Goal: Navigation & Orientation: Find specific page/section

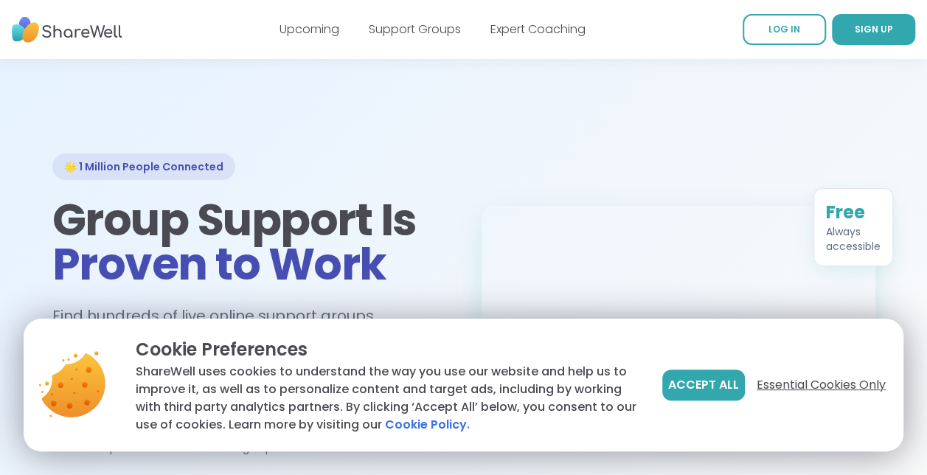
click at [796, 385] on span "Essential Cookies Only" at bounding box center [821, 385] width 129 height 18
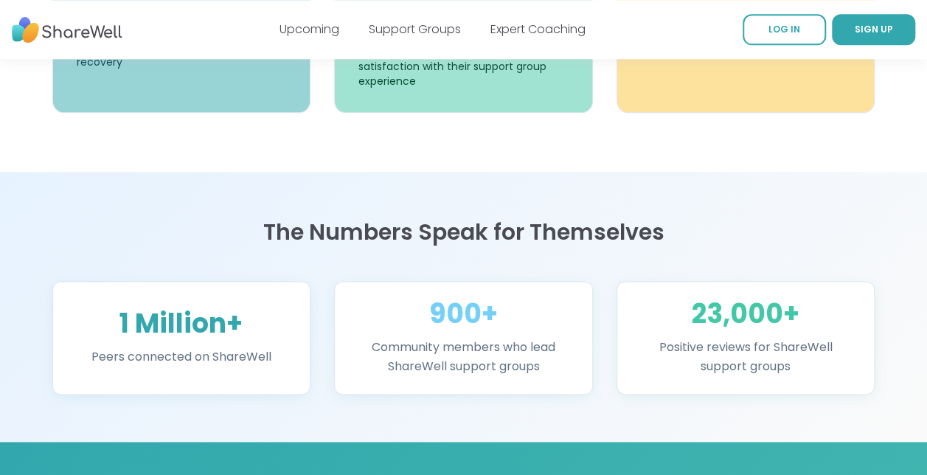
scroll to position [830, 0]
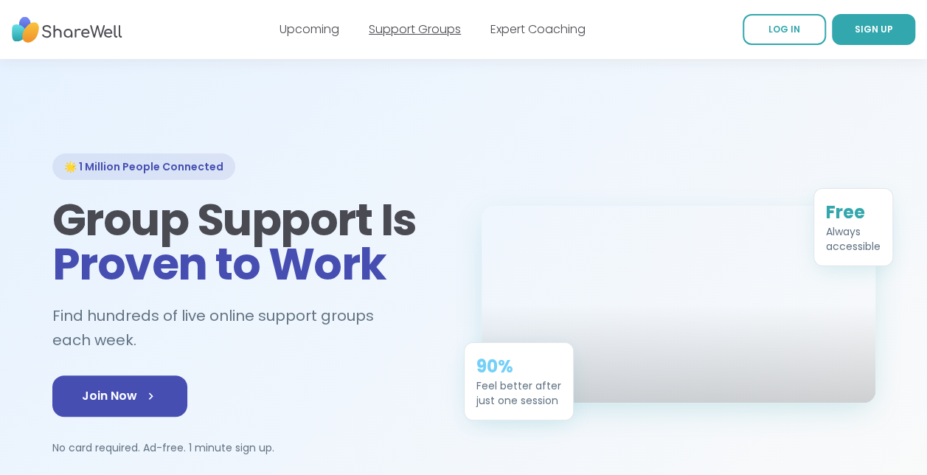
click at [418, 28] on link "Support Groups" at bounding box center [415, 29] width 92 height 17
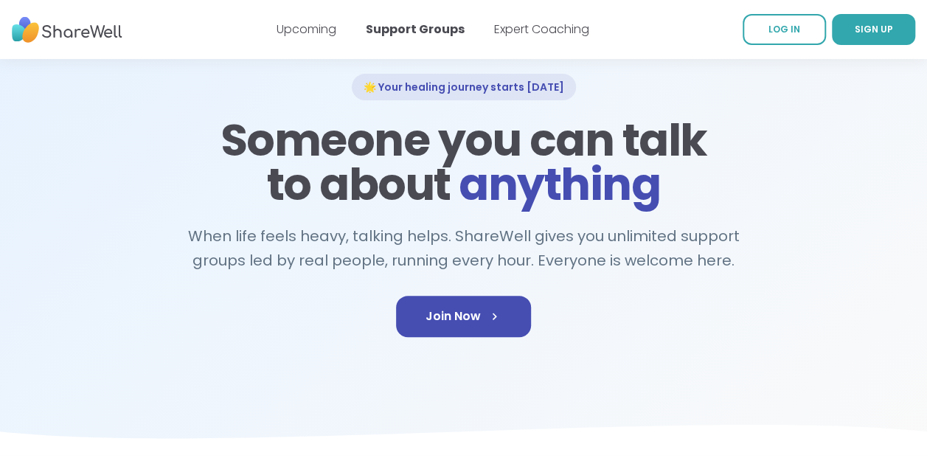
scroll to position [79, 0]
